Goal: Navigation & Orientation: Find specific page/section

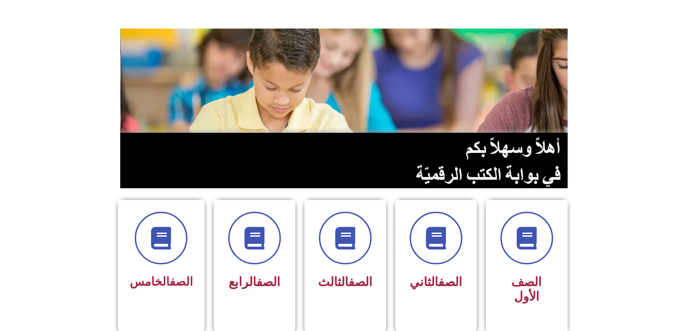
scroll to position [73, 0]
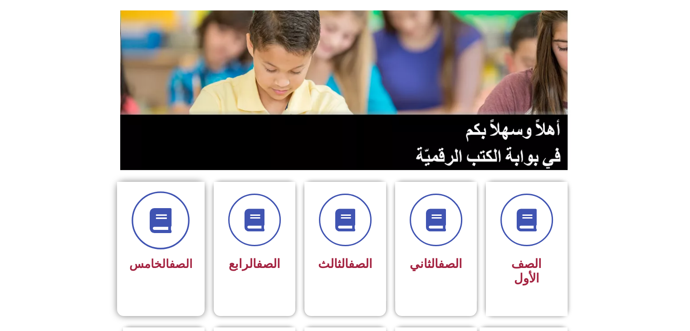
click at [170, 213] on icon at bounding box center [160, 220] width 25 height 25
